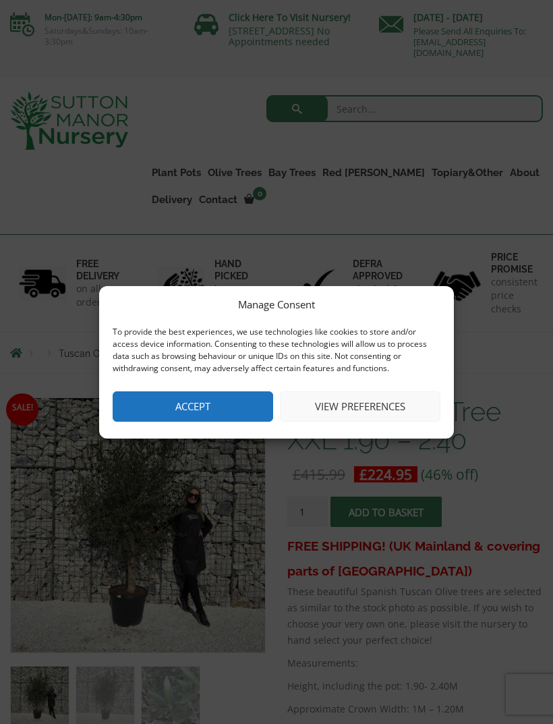
click at [396, 413] on button "View preferences" at bounding box center [360, 406] width 161 height 30
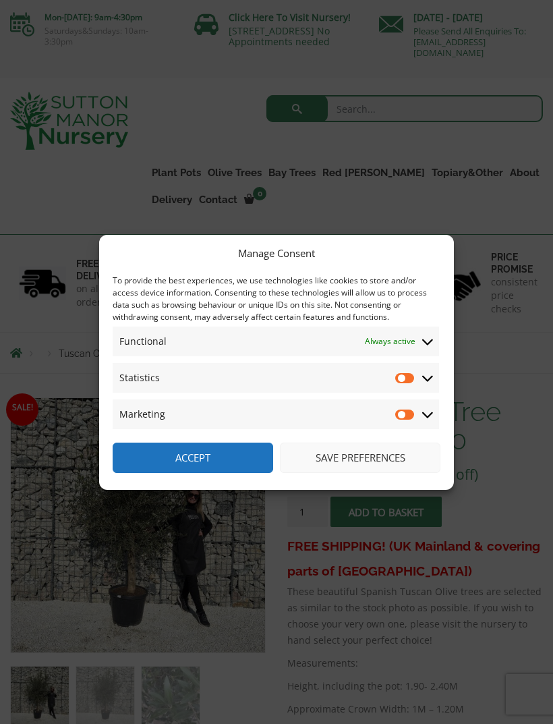
click at [405, 384] on input "Statistics" at bounding box center [405, 377] width 20 height 13
click at [415, 382] on input "Statistics" at bounding box center [405, 377] width 20 height 13
checkbox input "false"
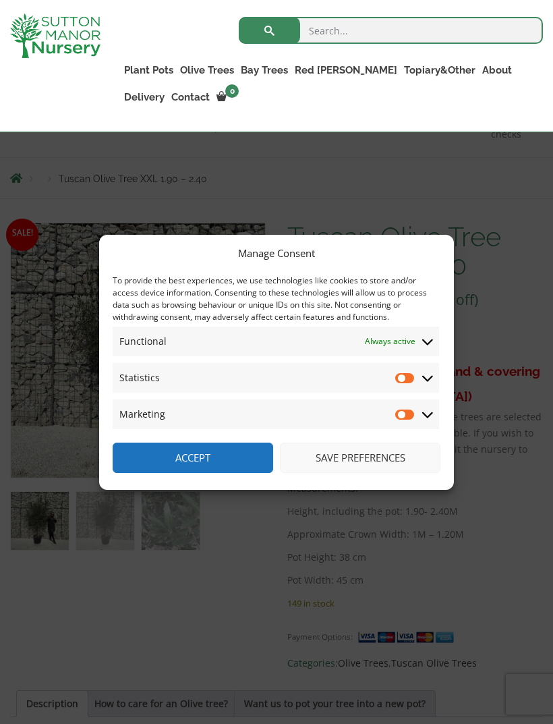
scroll to position [154, 0]
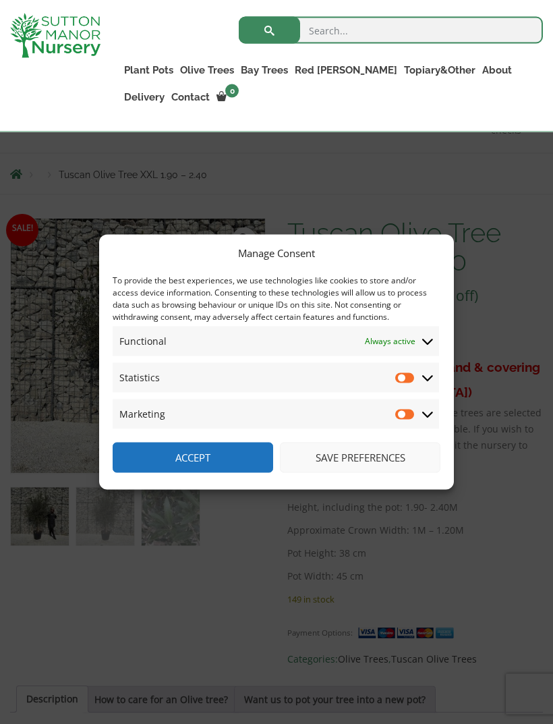
click at [421, 473] on button "Save preferences" at bounding box center [360, 457] width 161 height 30
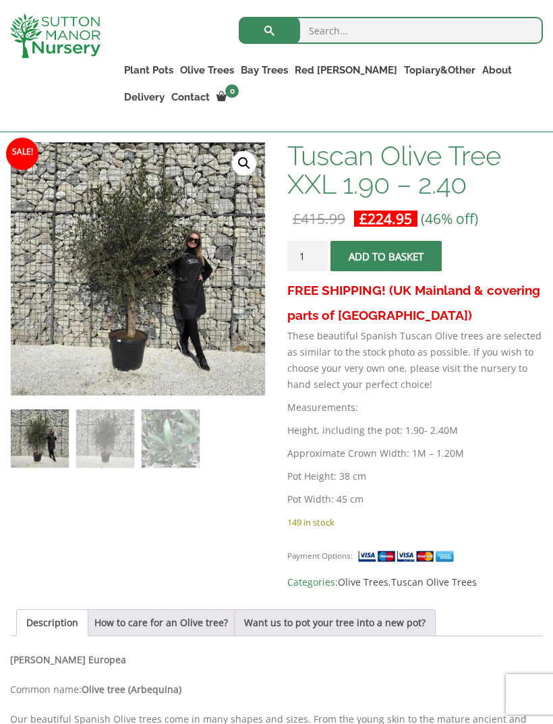
scroll to position [231, 0]
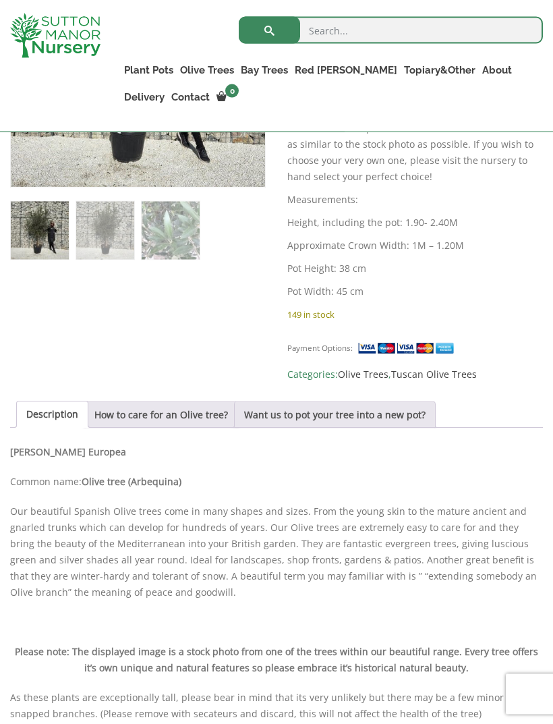
click at [146, 419] on link "How to care for an Olive tree?" at bounding box center [161, 415] width 134 height 26
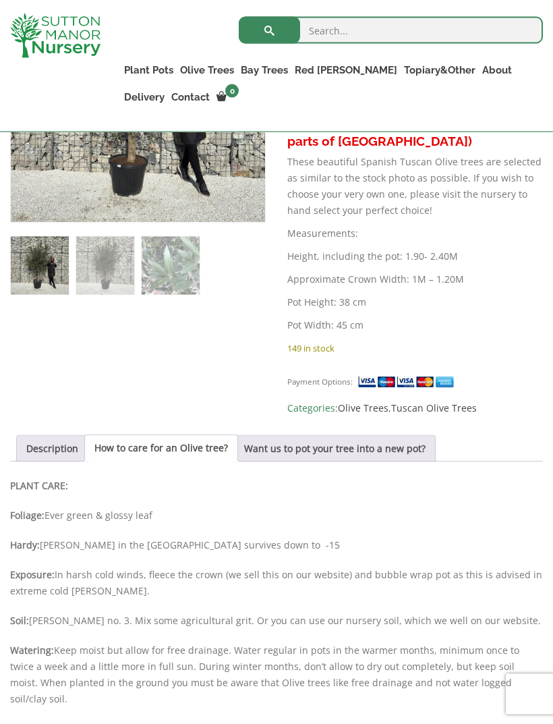
scroll to position [406, 0]
click at [422, 451] on link "Want us to pot your tree into a new pot?" at bounding box center [334, 448] width 181 height 26
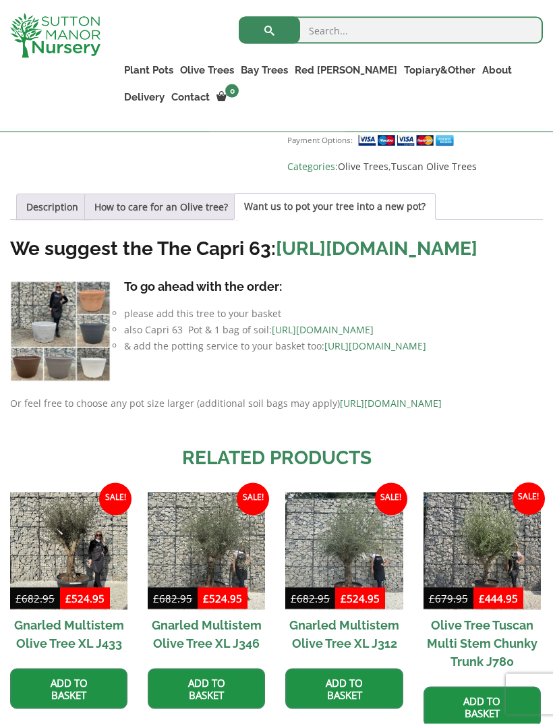
scroll to position [649, 0]
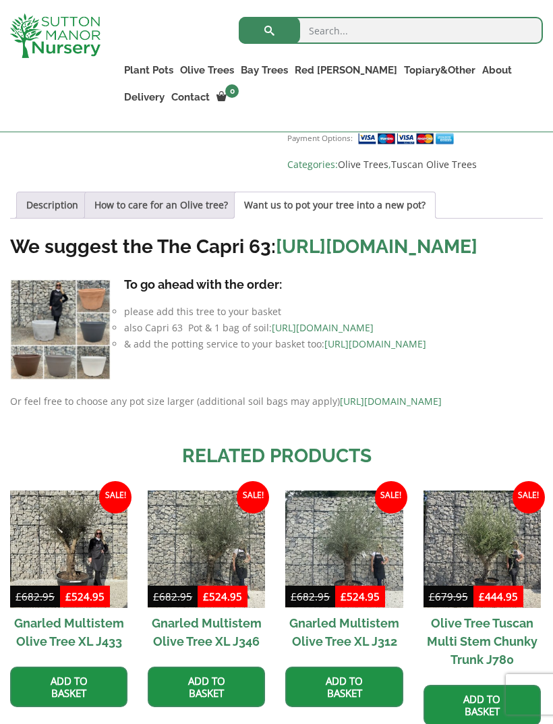
click at [99, 343] on img at bounding box center [60, 329] width 100 height 100
click at [276, 258] on link "https://www.suttonmanornursery.co.uk/to-view-all-colours-of-the-capri-63-pots/" at bounding box center [377, 246] width 202 height 22
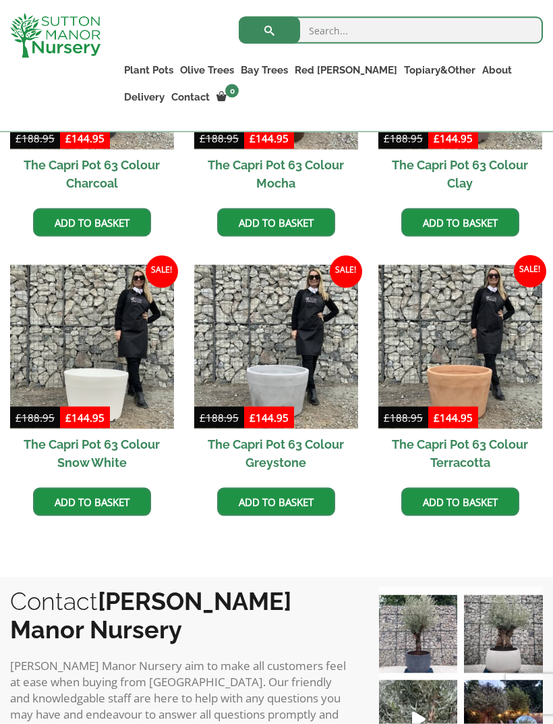
scroll to position [538, 0]
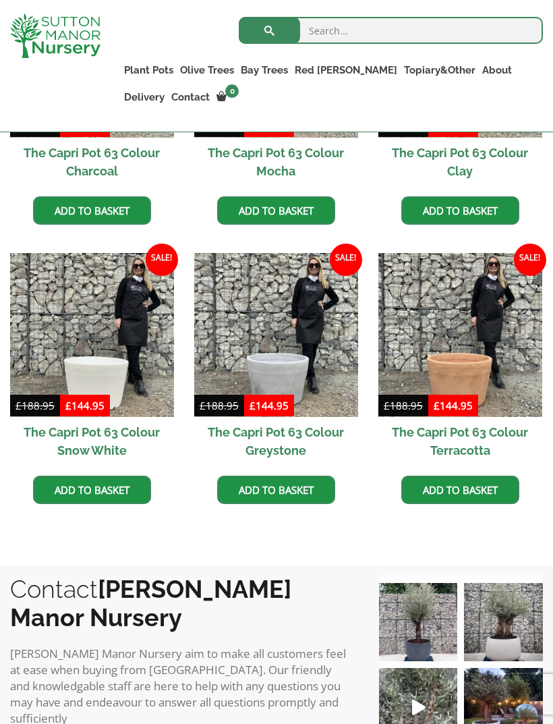
click at [498, 378] on img at bounding box center [460, 335] width 164 height 164
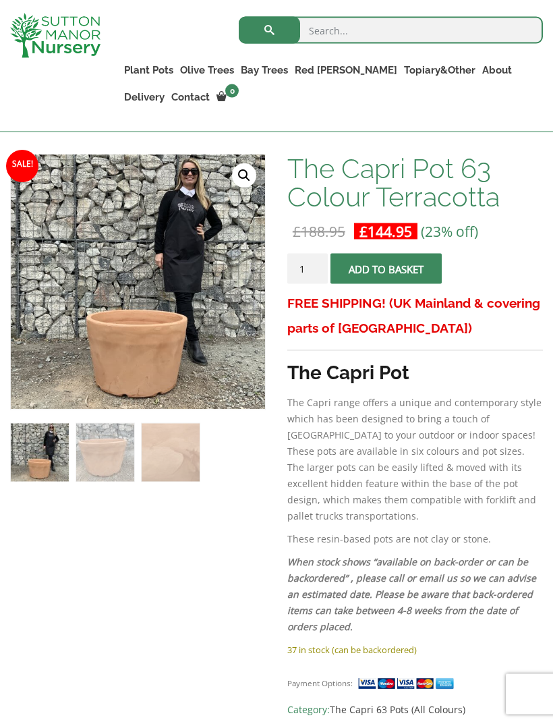
scroll to position [219, 0]
